Goal: Task Accomplishment & Management: Complete application form

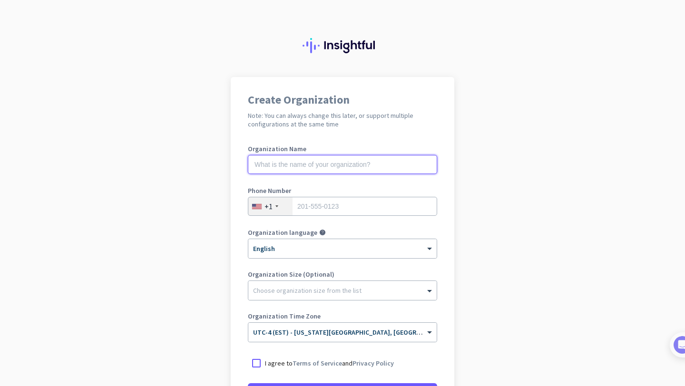
click at [349, 163] on input "text" at bounding box center [342, 164] width 189 height 19
type input "Mercor"
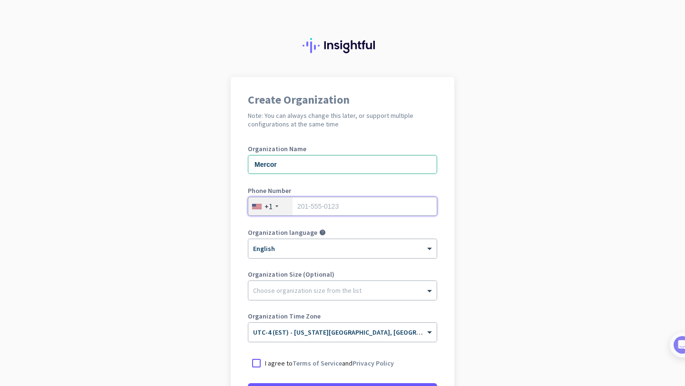
click at [344, 200] on input "tel" at bounding box center [342, 206] width 189 height 19
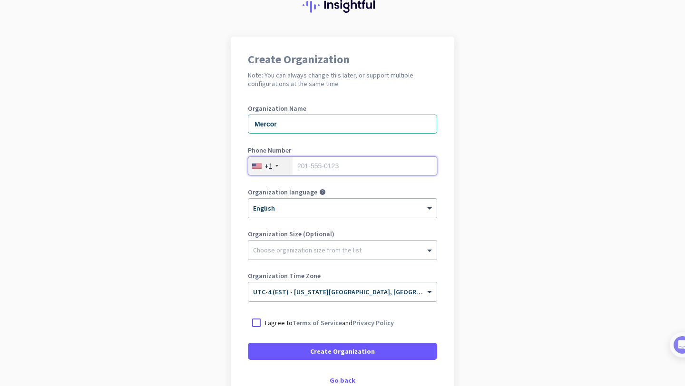
scroll to position [42, 0]
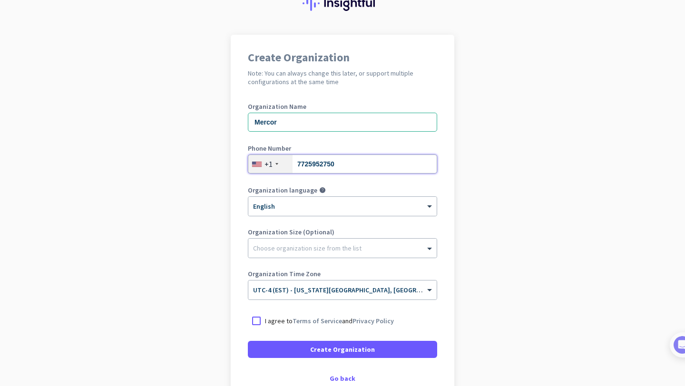
type input "7725952750"
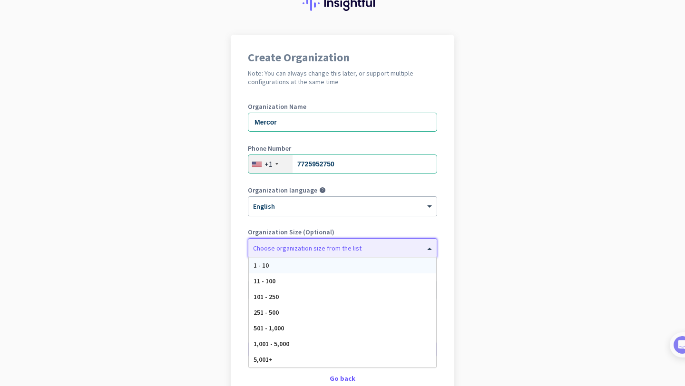
click at [299, 249] on div at bounding box center [342, 246] width 188 height 10
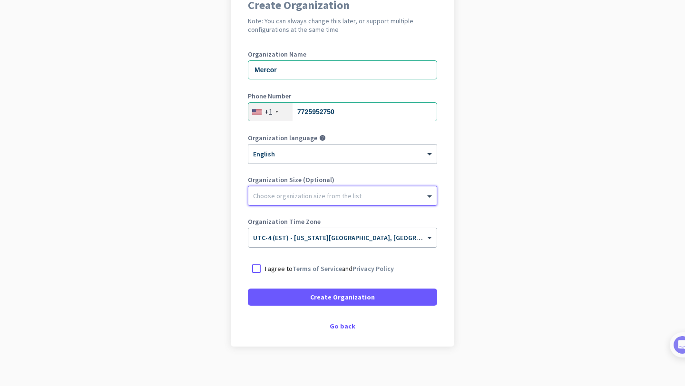
scroll to position [99, 0]
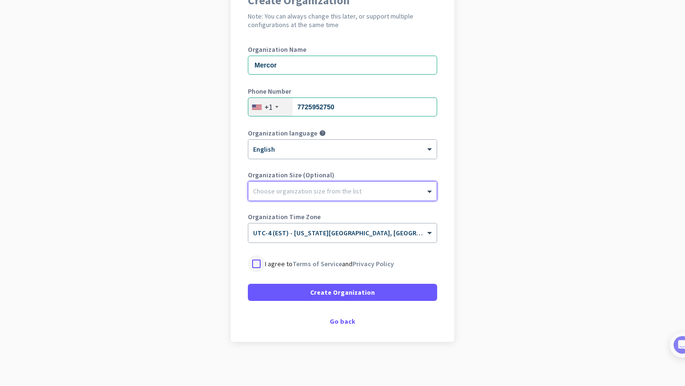
click at [252, 263] on div at bounding box center [256, 263] width 17 height 17
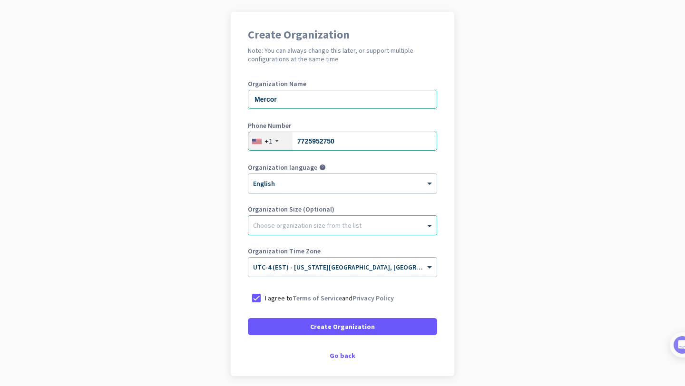
scroll to position [103, 0]
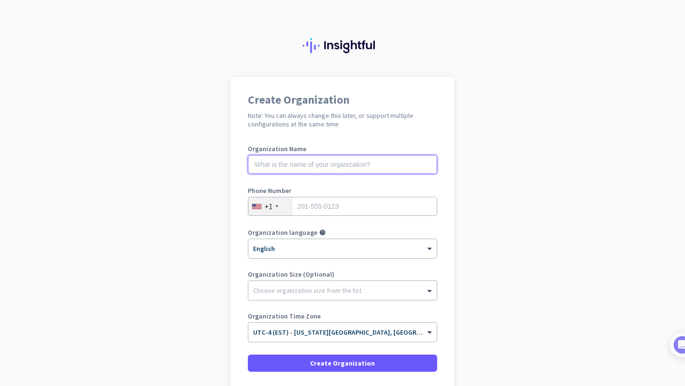
click at [349, 172] on input "text" at bounding box center [342, 164] width 189 height 19
type input "Mercor"
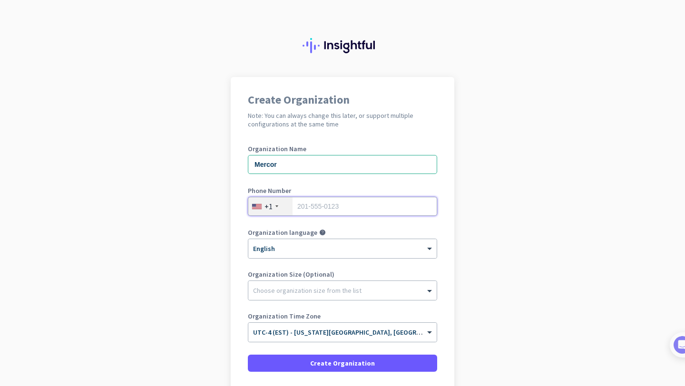
click at [330, 215] on input "tel" at bounding box center [342, 206] width 189 height 19
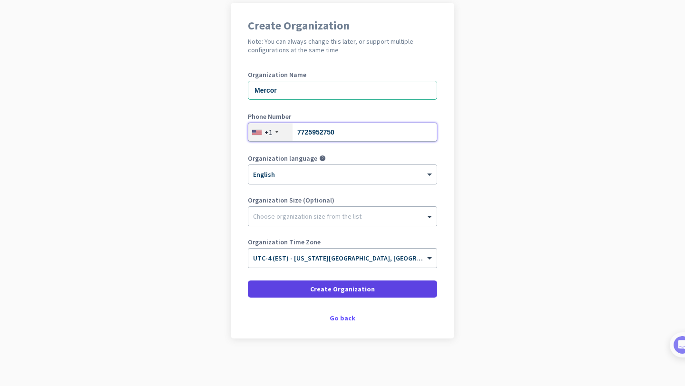
type input "7725952750"
click at [364, 291] on span "Create Organization" at bounding box center [342, 289] width 65 height 10
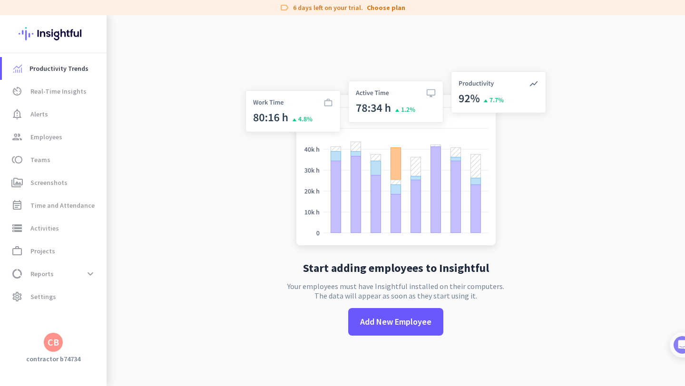
click at [63, 31] on img at bounding box center [53, 33] width 69 height 37
